Goal: Task Accomplishment & Management: Complete application form

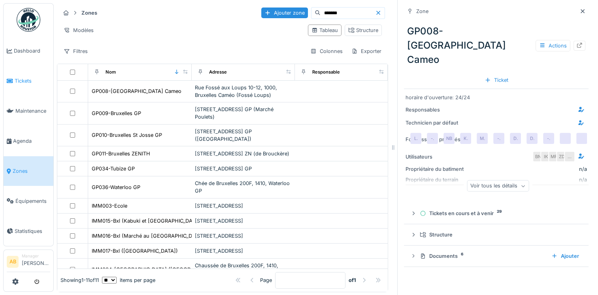
click at [20, 79] on span "Tickets" at bounding box center [33, 81] width 36 height 8
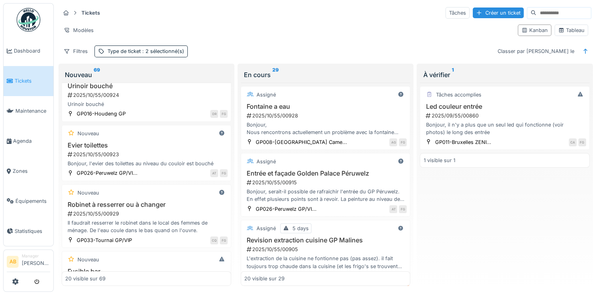
scroll to position [95, 0]
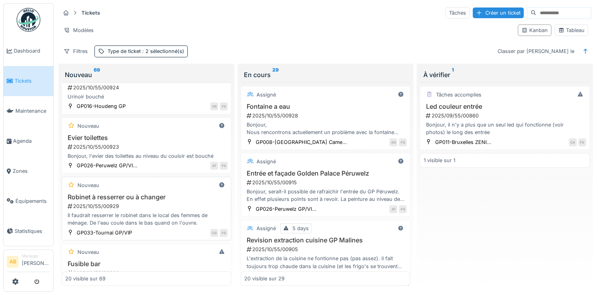
click at [173, 224] on div "Il faudrait resserrer le robinet dans le local des femmes de ménage. De l'eau c…" at bounding box center [146, 218] width 162 height 15
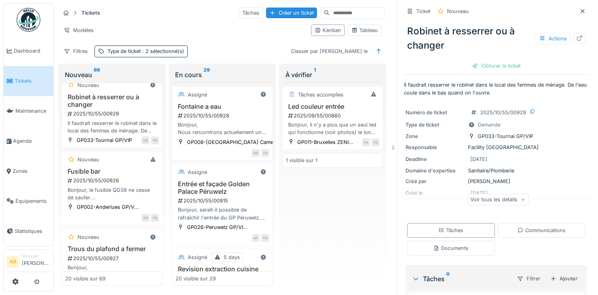
scroll to position [221, 0]
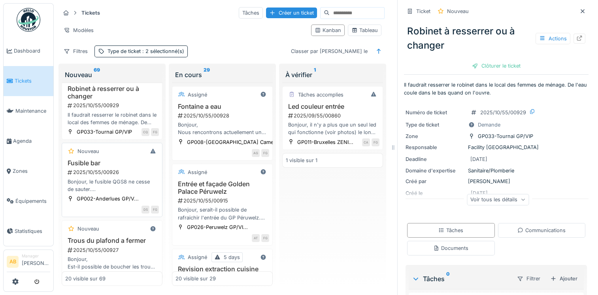
click at [131, 193] on div "Bonjour, le fusible QGS8 ne cesse de sauter. Serait-il possible de vérifier la …" at bounding box center [112, 185] width 94 height 15
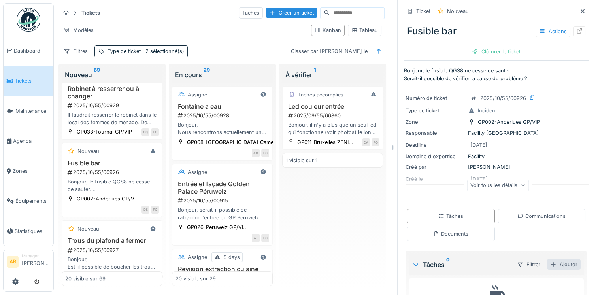
click at [550, 263] on div at bounding box center [553, 264] width 6 height 8
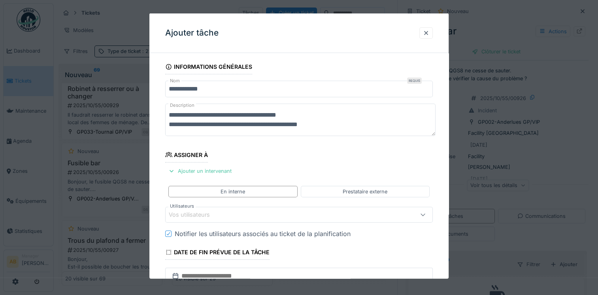
click at [259, 215] on div "Vos utilisateurs" at bounding box center [283, 214] width 228 height 9
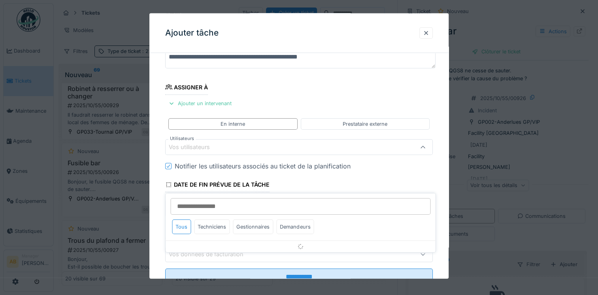
scroll to position [68, 0]
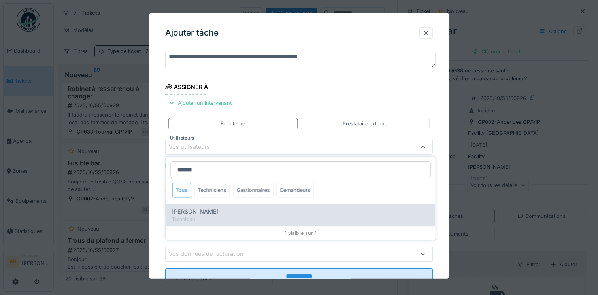
type input "******"
click at [236, 218] on div "Technicien" at bounding box center [300, 219] width 257 height 7
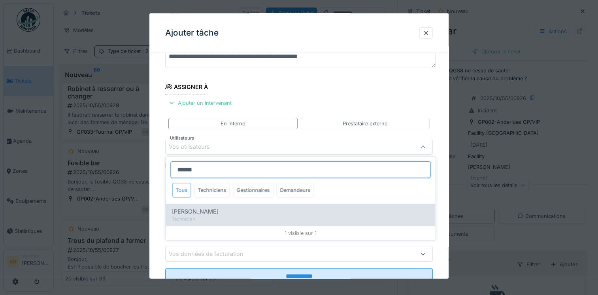
type input "****"
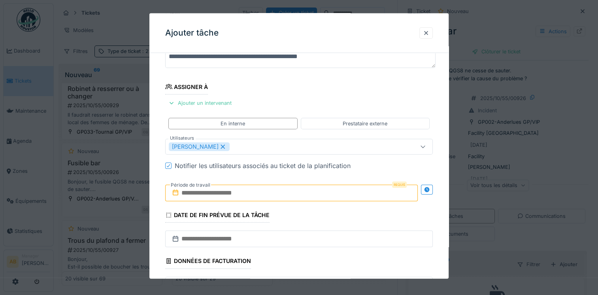
click at [280, 97] on fieldset "**********" at bounding box center [298, 156] width 267 height 330
click at [261, 195] on input "text" at bounding box center [291, 192] width 252 height 17
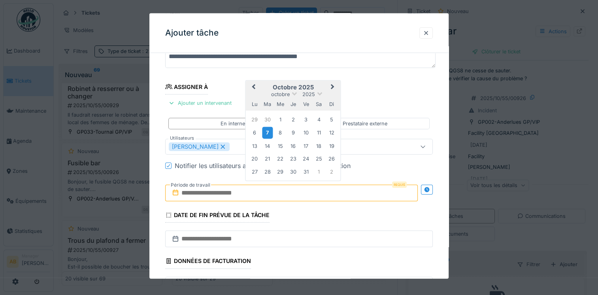
click at [265, 135] on div "7" at bounding box center [267, 132] width 11 height 11
click at [305, 132] on div "10" at bounding box center [306, 132] width 11 height 11
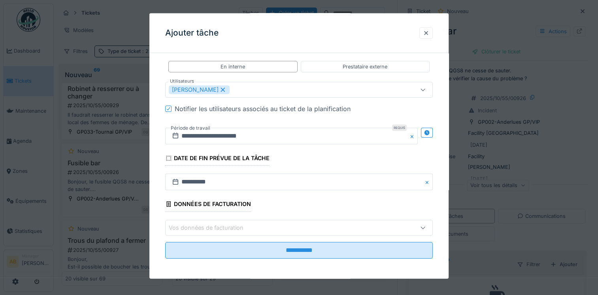
scroll to position [6, 0]
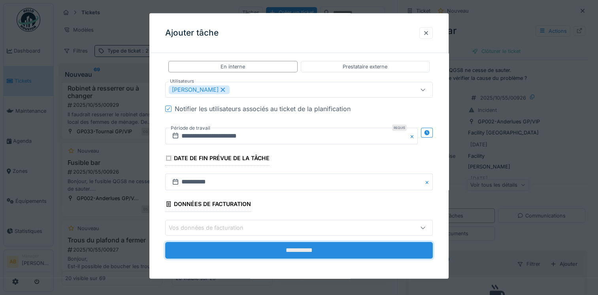
click at [323, 251] on input "**********" at bounding box center [298, 249] width 267 height 17
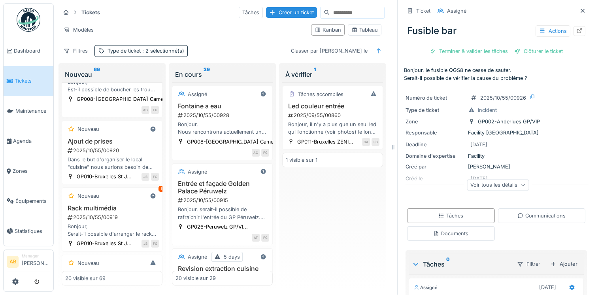
scroll to position [411, 0]
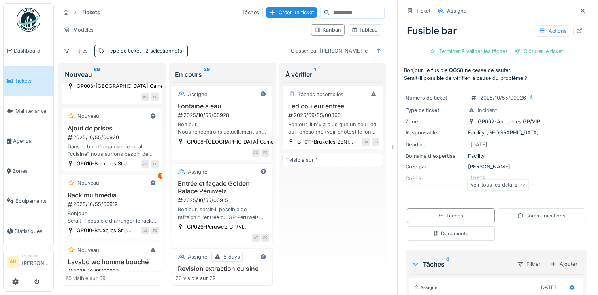
click at [118, 147] on div "Dans le but d'organiser le local "cuisine" nous aurions besoin de prises supplé…" at bounding box center [112, 150] width 94 height 15
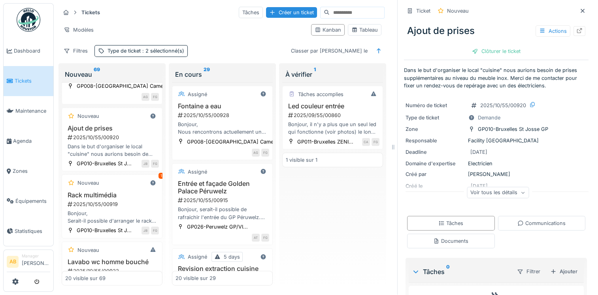
scroll to position [47, 0]
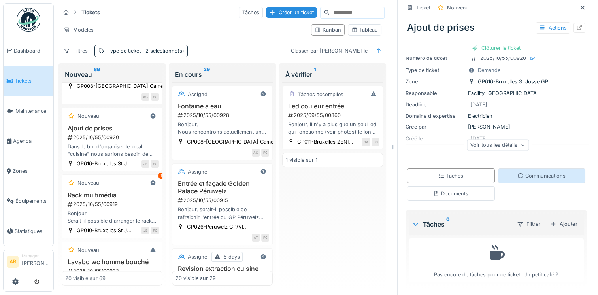
click at [537, 172] on div "Communications" at bounding box center [541, 176] width 48 height 8
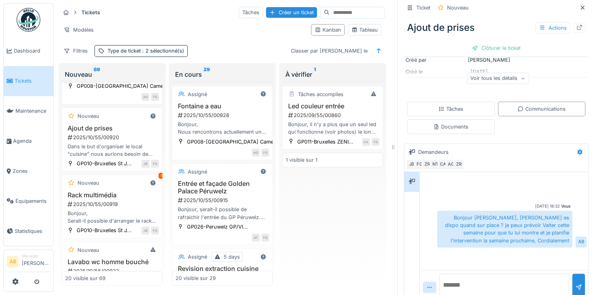
scroll to position [114, 0]
click at [37, 49] on span "Dashboard" at bounding box center [32, 51] width 36 height 8
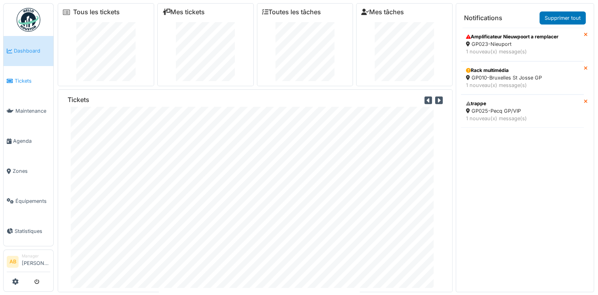
click at [23, 88] on link "Tickets" at bounding box center [29, 81] width 50 height 30
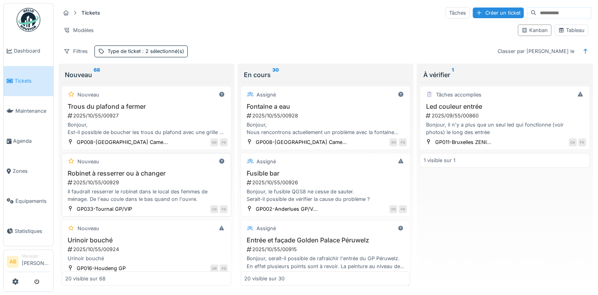
click at [171, 171] on h3 "Robinet à resserrer ou à changer" at bounding box center [146, 173] width 162 height 8
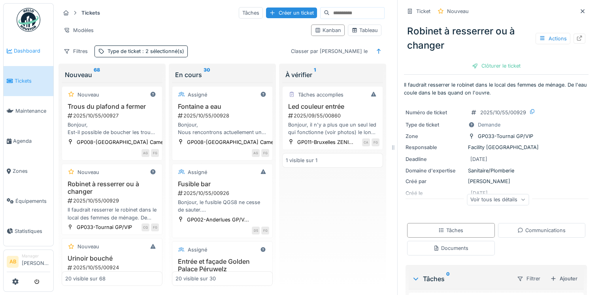
click at [25, 57] on link "Dashboard" at bounding box center [29, 51] width 50 height 30
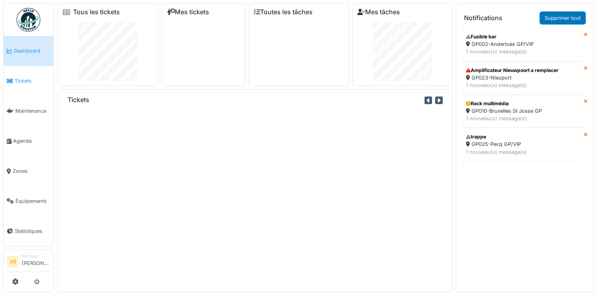
click at [25, 77] on span "Tickets" at bounding box center [33, 81] width 36 height 8
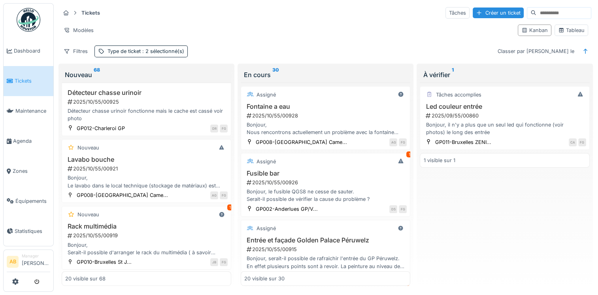
scroll to position [269, 0]
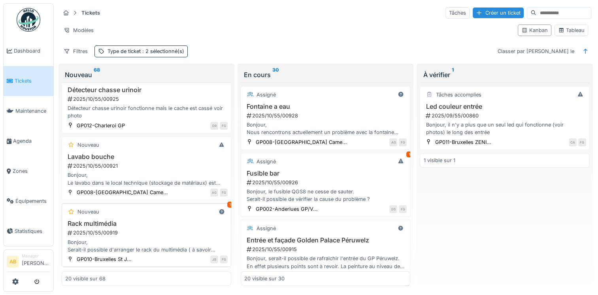
click at [137, 240] on div "Bonjour, Serait-il possible d'arranger le rack du multimédia ( à savoir qu'un c…" at bounding box center [146, 245] width 162 height 15
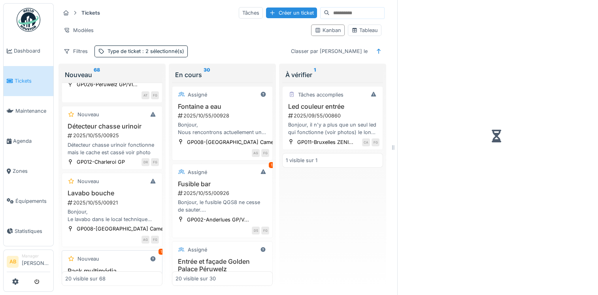
scroll to position [316, 0]
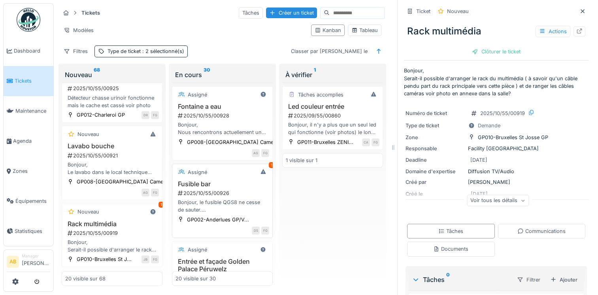
click at [231, 191] on div "2025/10/55/00926" at bounding box center [223, 193] width 92 height 8
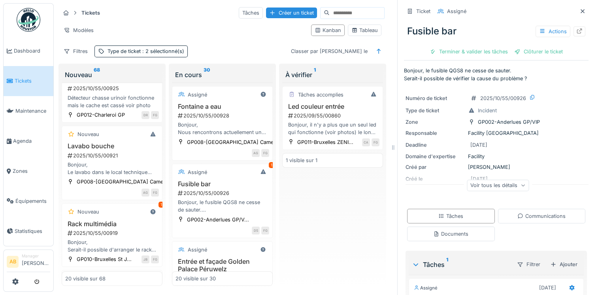
scroll to position [82, 0]
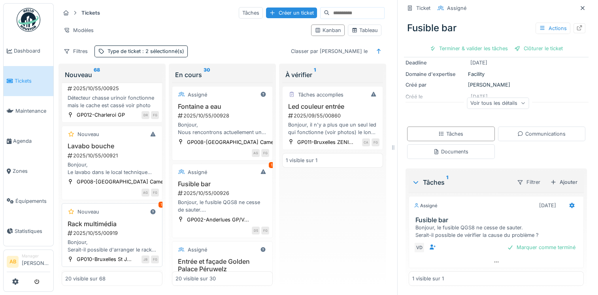
click at [100, 237] on div "2025/10/55/00919" at bounding box center [113, 233] width 92 height 8
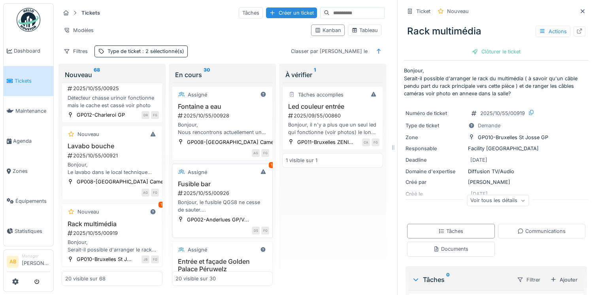
click at [229, 192] on div "2025/10/55/00926" at bounding box center [223, 193] width 92 height 8
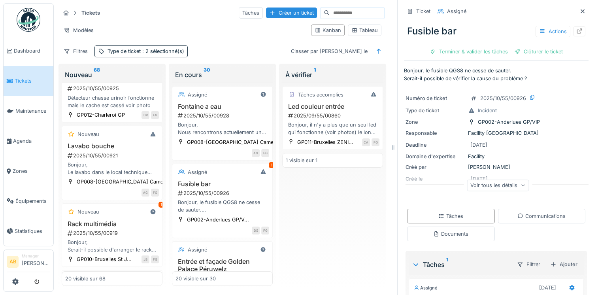
scroll to position [82, 0]
